Goal: Task Accomplishment & Management: Manage account settings

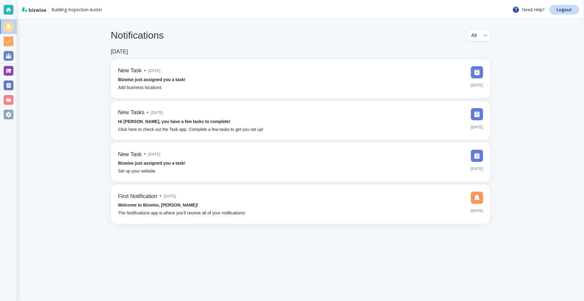
click at [4, 71] on div at bounding box center [9, 71] width 10 height 10
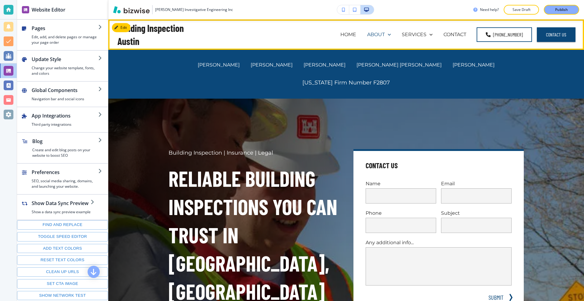
click at [381, 33] on p "ABOUT" at bounding box center [376, 34] width 18 height 7
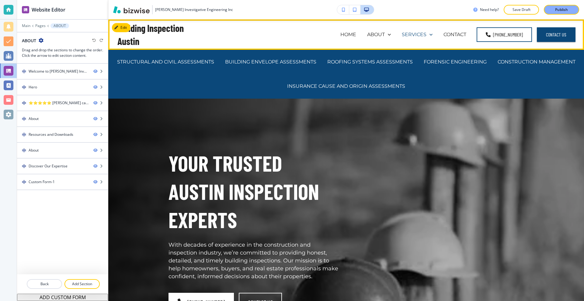
click at [414, 35] on p "SERVICES" at bounding box center [414, 34] width 25 height 7
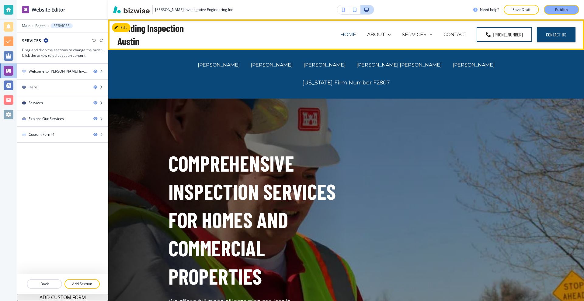
click at [346, 33] on p "HOME" at bounding box center [348, 34] width 16 height 7
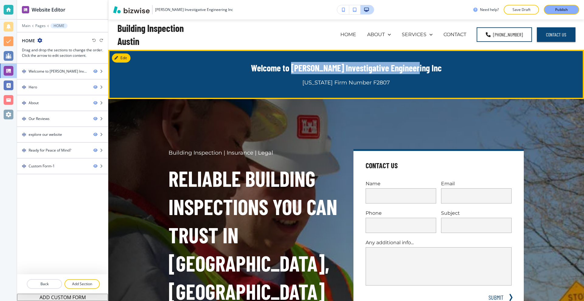
drag, startPoint x: 304, startPoint y: 68, endPoint x: 423, endPoint y: 71, distance: 119.9
click at [423, 71] on p "Welcome to [PERSON_NAME] Investigative Engineering Inc" at bounding box center [346, 68] width 355 height 12
drag, startPoint x: 423, startPoint y: 71, endPoint x: 306, endPoint y: 67, distance: 117.8
click at [306, 67] on p "Welcome to [PERSON_NAME] Investigative Engineering Inc" at bounding box center [346, 68] width 355 height 12
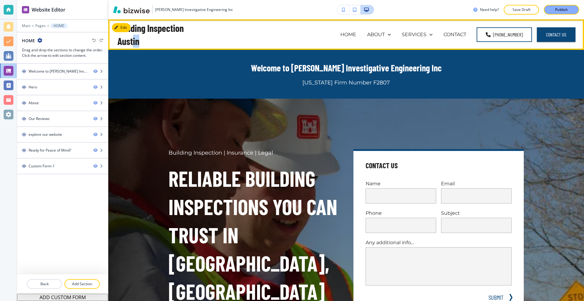
click at [133, 36] on h4 "Building Inspection Austin" at bounding box center [154, 35] width 75 height 26
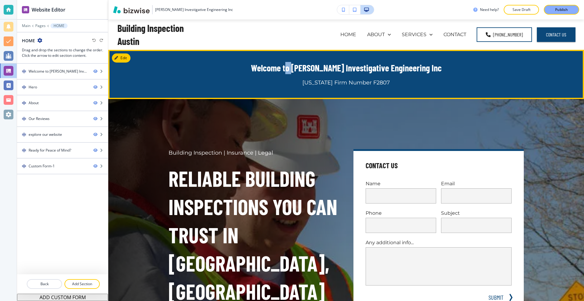
drag, startPoint x: 300, startPoint y: 68, endPoint x: 306, endPoint y: 68, distance: 6.1
click at [306, 68] on p "Welcome to [PERSON_NAME] Investigative Engineering Inc" at bounding box center [346, 68] width 355 height 12
drag, startPoint x: 306, startPoint y: 68, endPoint x: 418, endPoint y: 75, distance: 112.8
click at [421, 66] on p "Welcome to [PERSON_NAME] Investigative Engineering Inc" at bounding box center [346, 68] width 355 height 12
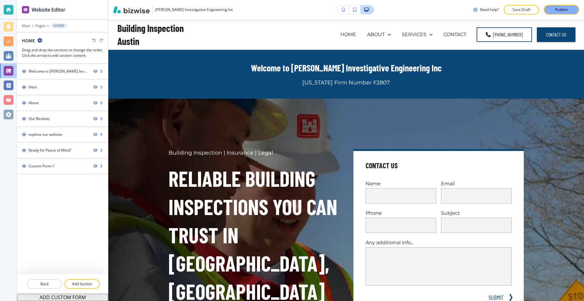
click at [21, 24] on div "Main Pages HOME" at bounding box center [62, 25] width 91 height 5
click at [25, 26] on p "Main" at bounding box center [26, 26] width 9 height 4
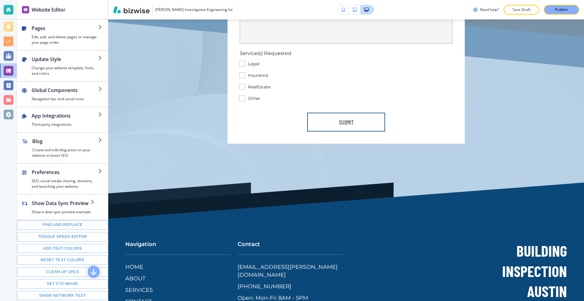
scroll to position [2164, 0]
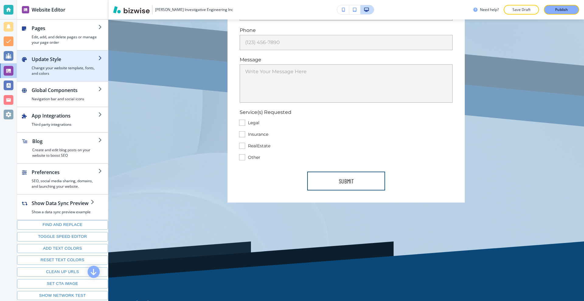
click at [74, 73] on h4 "Change your website template, fonts, and colors" at bounding box center [65, 70] width 67 height 11
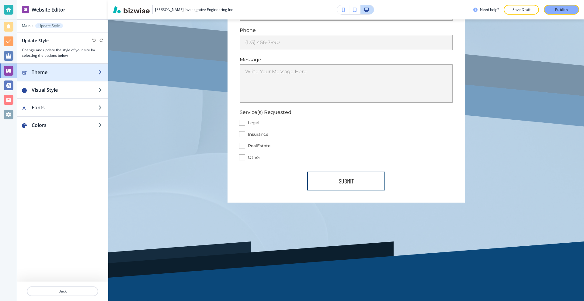
click at [71, 75] on h2 "Theme" at bounding box center [65, 72] width 67 height 7
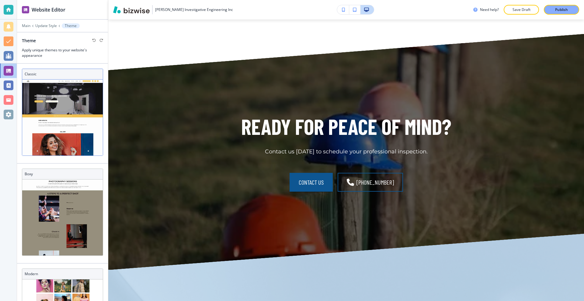
scroll to position [0, 0]
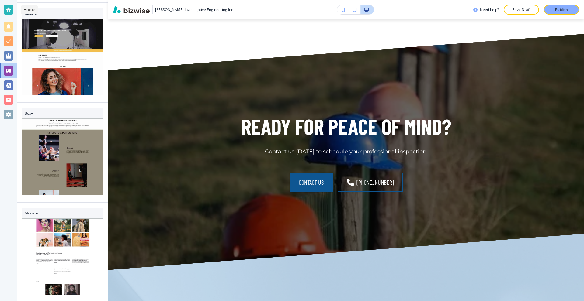
click at [4, 11] on div at bounding box center [9, 10] width 10 height 10
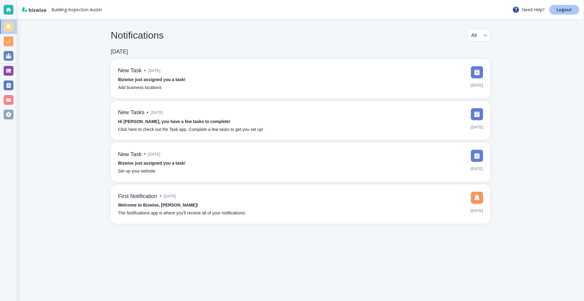
click at [557, 10] on link "Logout" at bounding box center [564, 10] width 30 height 10
